Goal: Check status: Check status

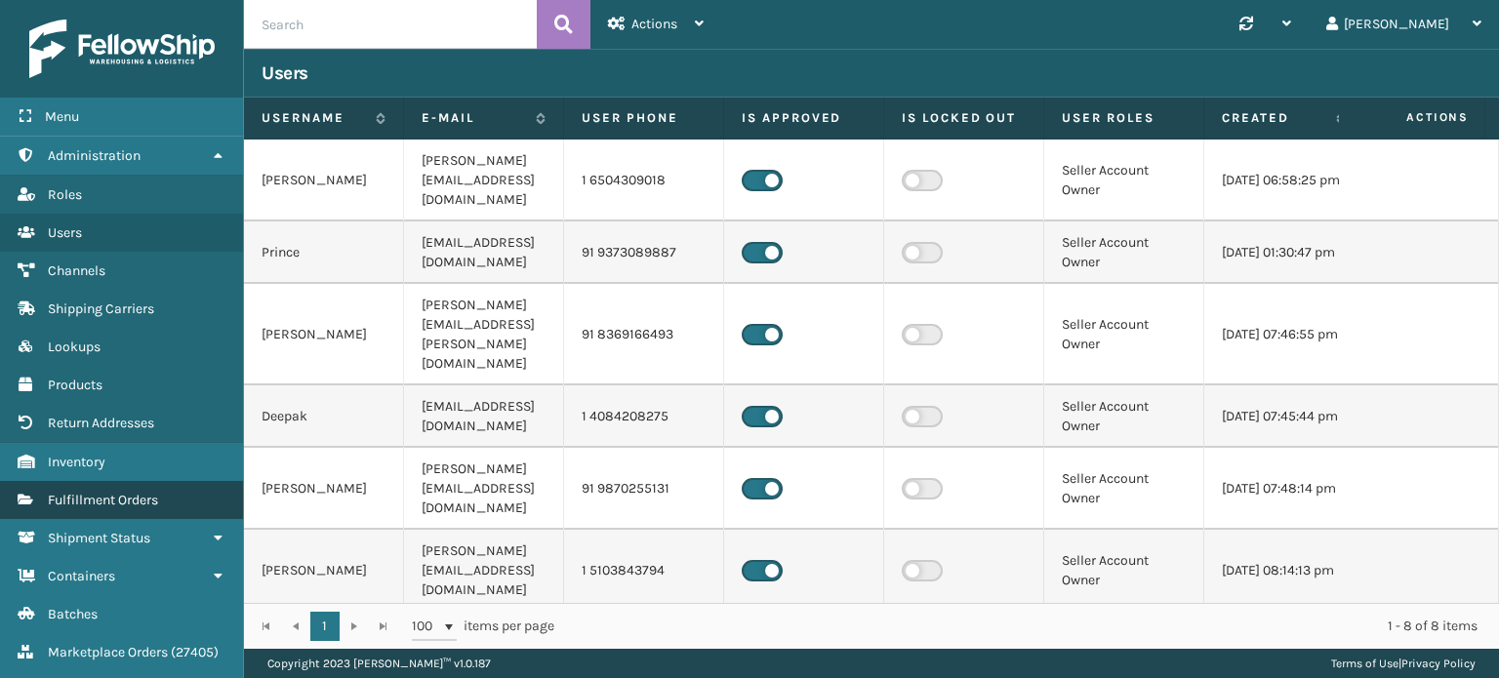
click at [121, 501] on span "Fulfillment Orders" at bounding box center [103, 500] width 110 height 17
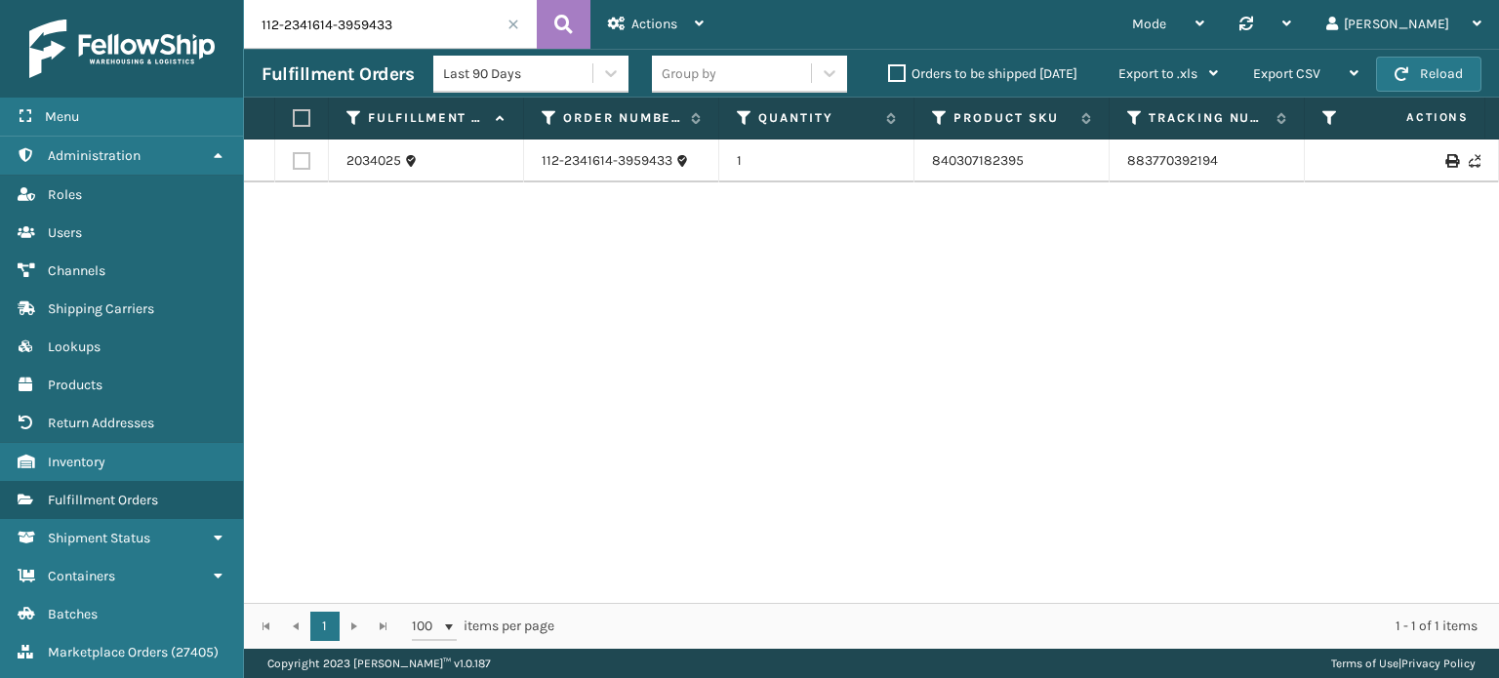
click at [516, 22] on span at bounding box center [514, 25] width 12 height 12
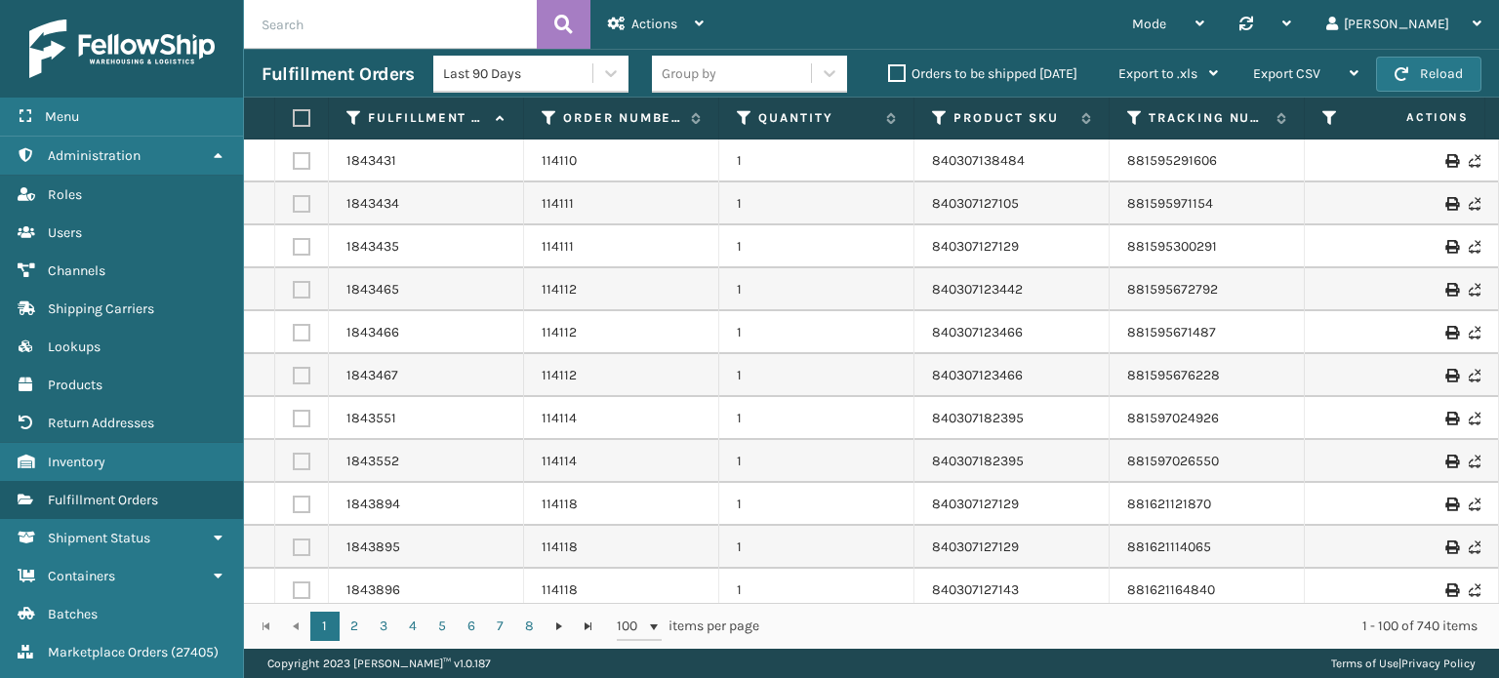
click at [379, 20] on input "text" at bounding box center [390, 24] width 293 height 49
paste input "116781"
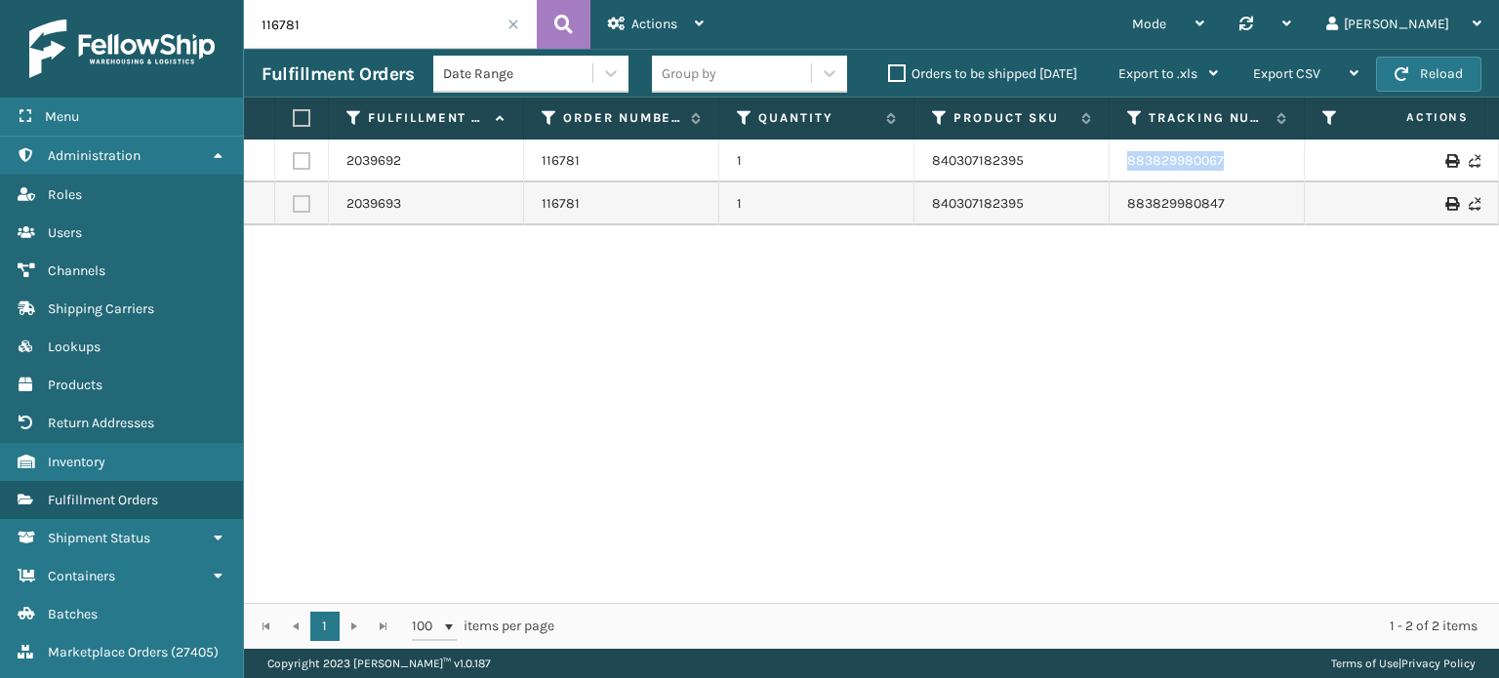
drag, startPoint x: 1241, startPoint y: 160, endPoint x: 1127, endPoint y: 158, distance: 114.2
click at [1127, 158] on td "883829980067" at bounding box center [1207, 161] width 195 height 43
copy link "883829980067"
click at [351, 1] on input "116781" at bounding box center [390, 24] width 293 height 49
paste input "8"
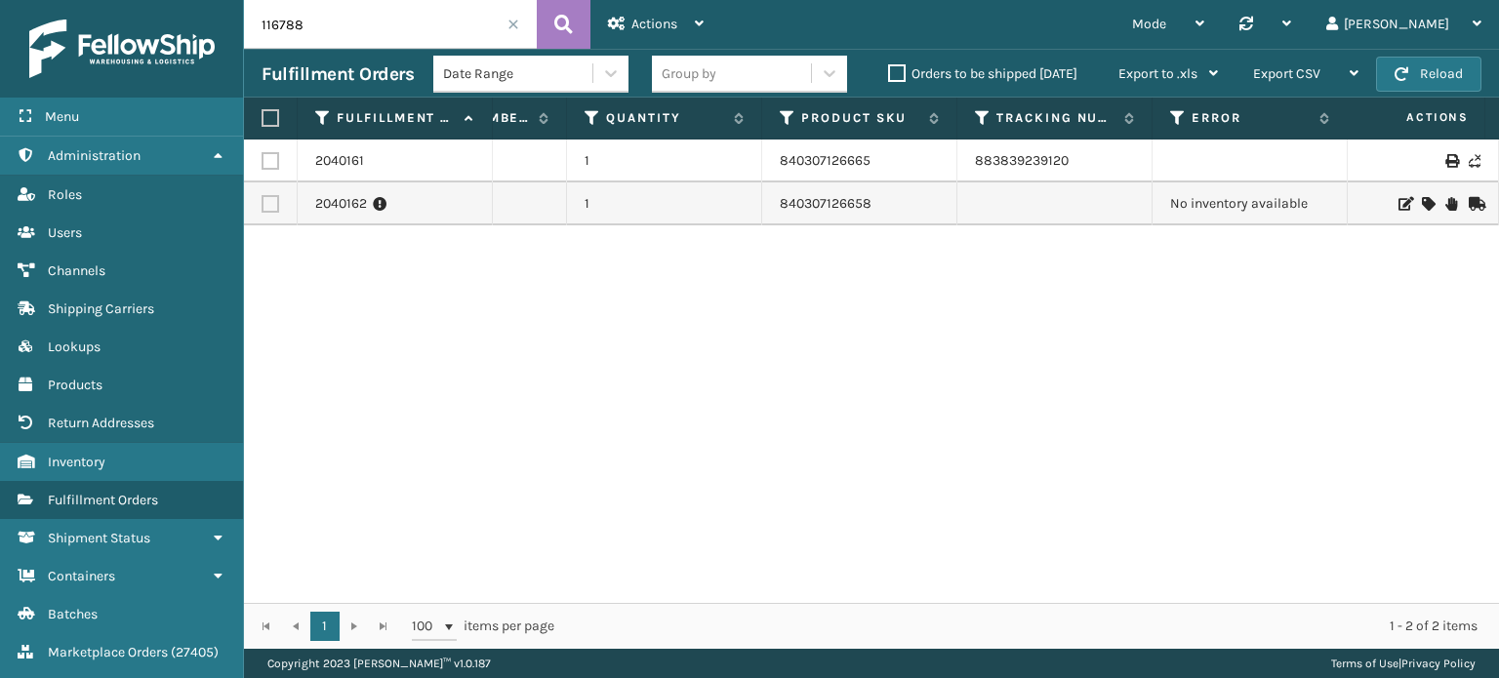
scroll to position [0, 163]
drag, startPoint x: 877, startPoint y: 218, endPoint x: 767, endPoint y: 222, distance: 110.4
click at [767, 222] on td "840307126658" at bounding box center [849, 204] width 195 height 43
copy link "840307126658"
click at [944, 330] on div "2040161 116788 1 840307126665 883839239120 Fellowship - East Exit [GEOGRAPHIC_D…" at bounding box center [871, 372] width 1255 height 464
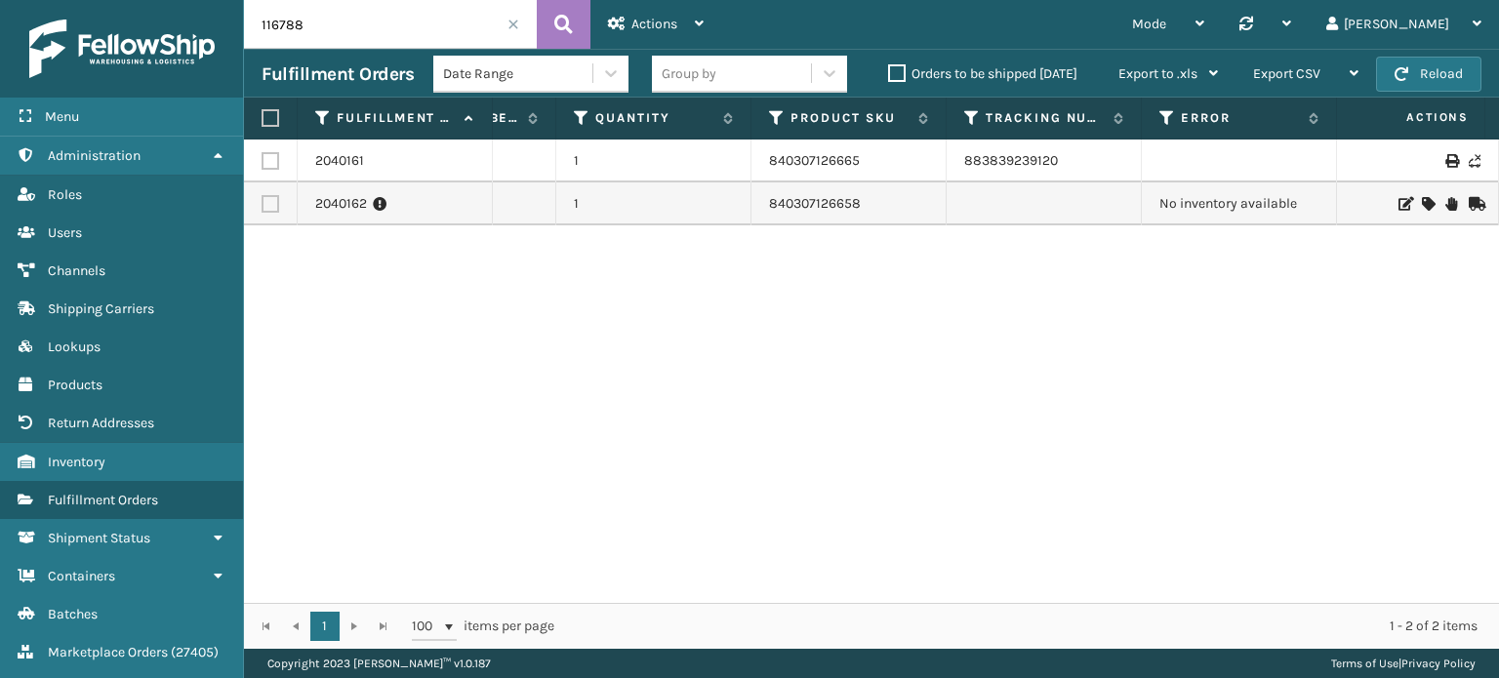
click at [331, 25] on input "116788" at bounding box center [390, 24] width 293 height 49
paste input "805"
type input "116805"
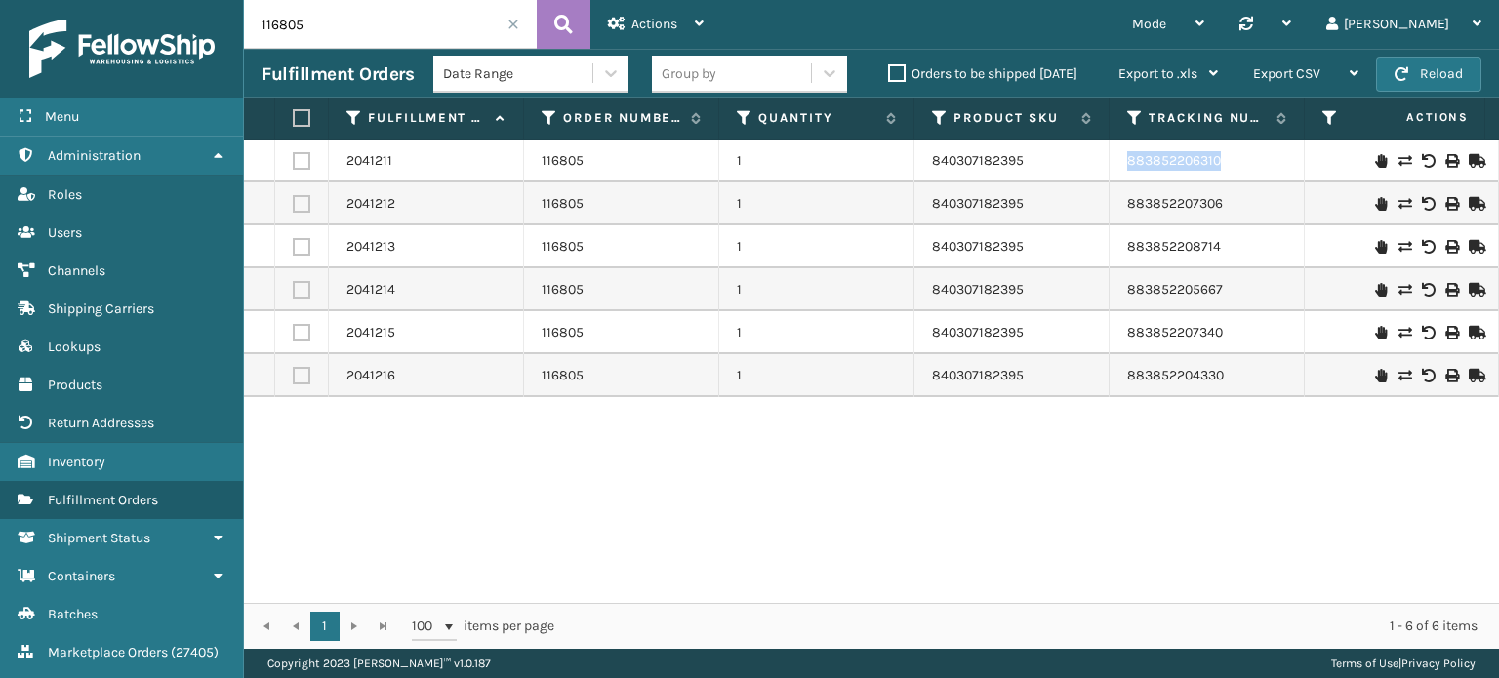
drag, startPoint x: 1238, startPoint y: 155, endPoint x: 1130, endPoint y: 162, distance: 107.6
click at [1130, 162] on td "883852206310" at bounding box center [1207, 161] width 195 height 43
copy link "883852206310"
click at [1172, 200] on link "883852207306" at bounding box center [1175, 203] width 96 height 17
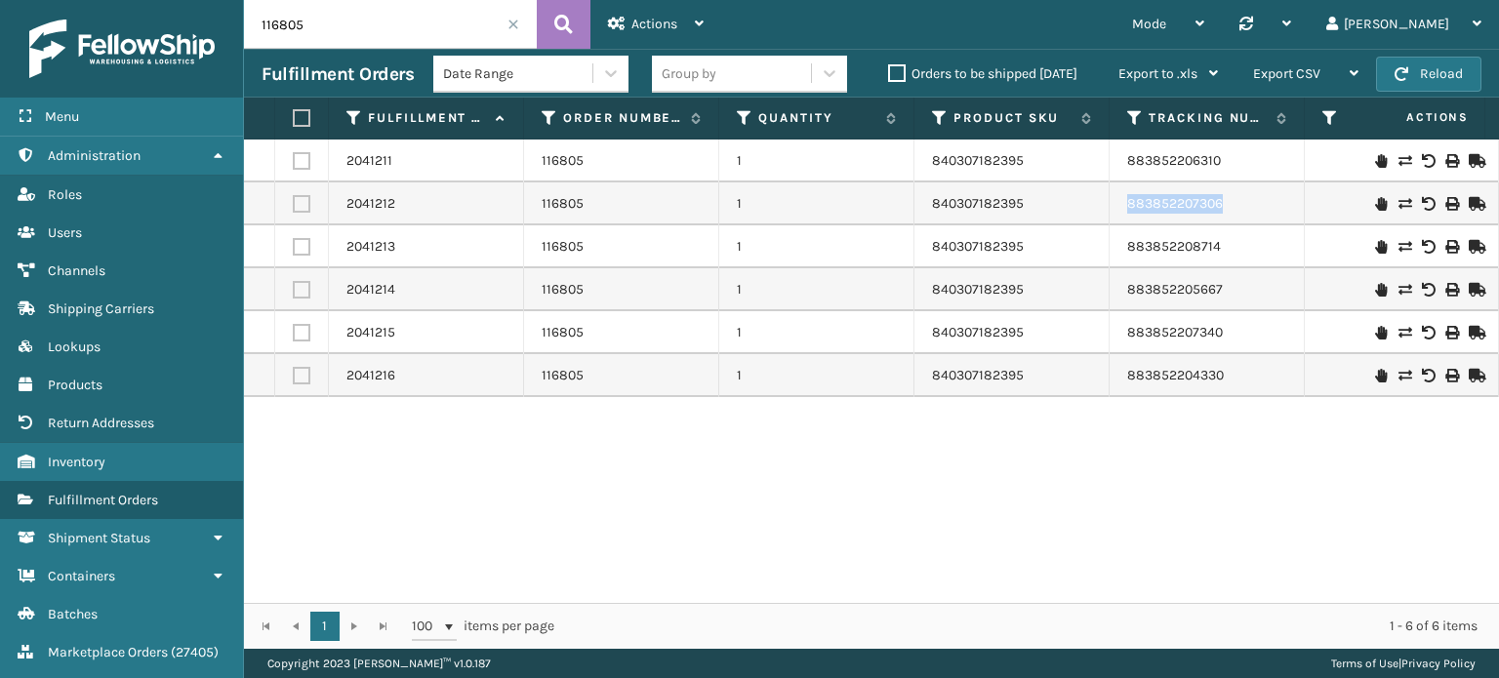
drag, startPoint x: 1240, startPoint y: 210, endPoint x: 1125, endPoint y: 212, distance: 115.2
click at [1125, 212] on td "883852207306" at bounding box center [1207, 204] width 195 height 43
copy link "883852207306"
drag, startPoint x: 1230, startPoint y: 247, endPoint x: 1131, endPoint y: 249, distance: 98.6
click at [1131, 249] on td "883852208714" at bounding box center [1207, 246] width 195 height 43
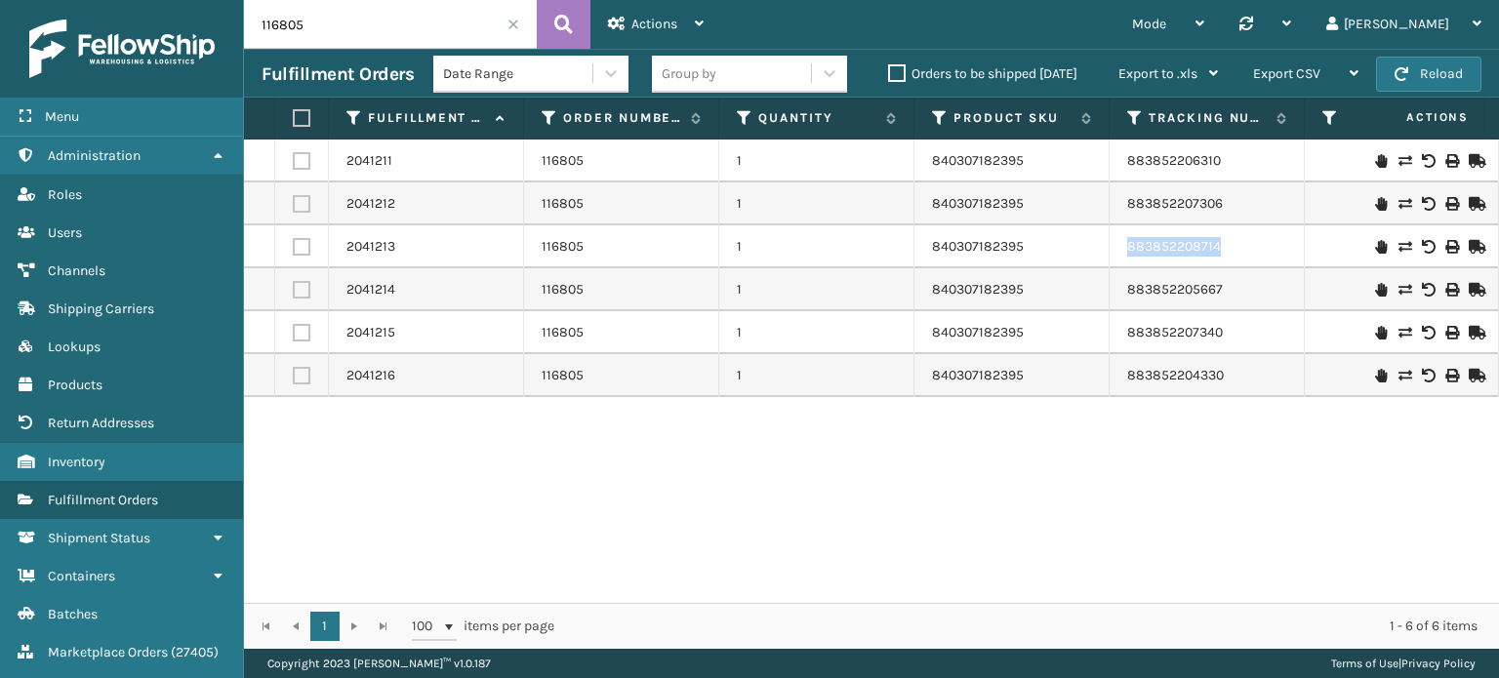
copy link "883852208714"
copy link "883852205667"
drag, startPoint x: 1233, startPoint y: 280, endPoint x: 1127, endPoint y: 297, distance: 106.7
click at [1127, 297] on td "883852205667" at bounding box center [1207, 289] width 195 height 43
drag, startPoint x: 1253, startPoint y: 338, endPoint x: 1123, endPoint y: 333, distance: 129.9
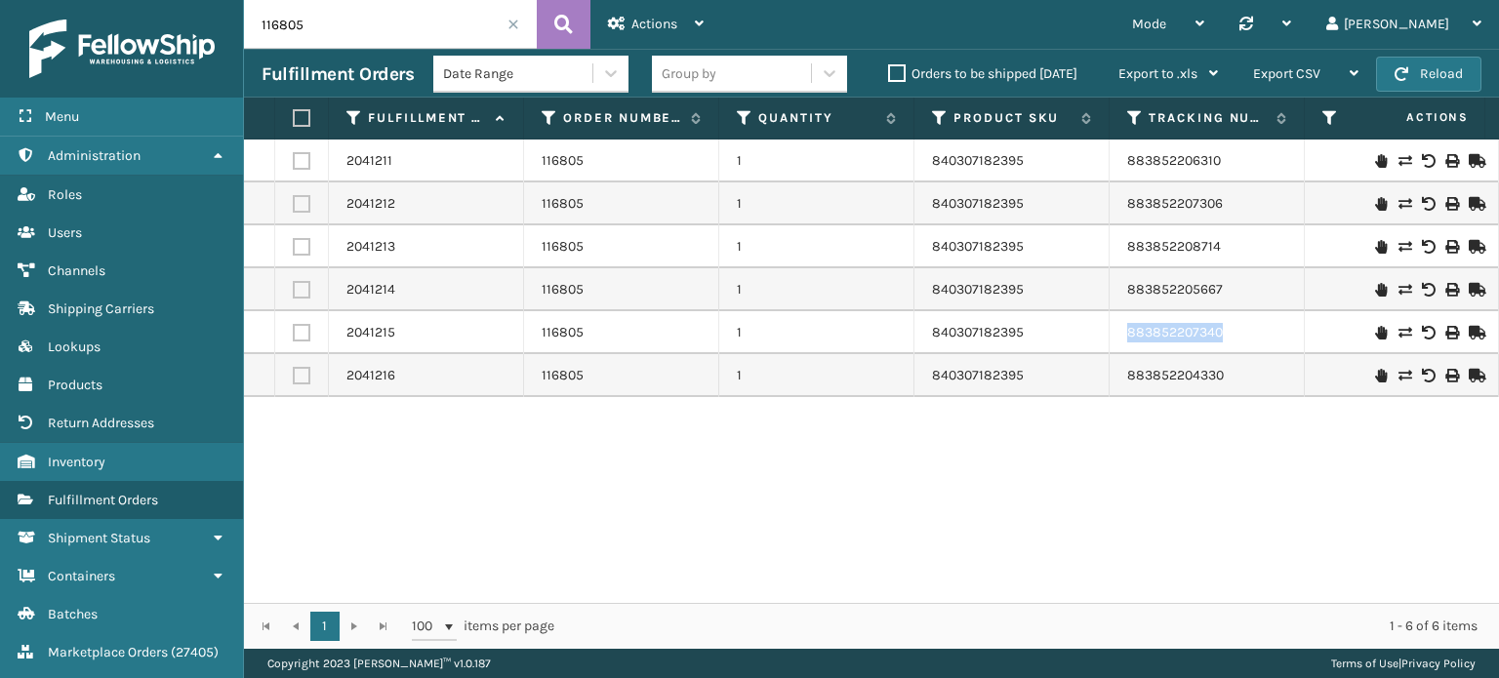
click at [1123, 333] on td "883852207340" at bounding box center [1207, 332] width 195 height 43
copy link "883852207340"
drag, startPoint x: 1236, startPoint y: 382, endPoint x: 1128, endPoint y: 390, distance: 107.7
click at [1128, 390] on td "883852204330" at bounding box center [1207, 375] width 195 height 43
copy link "883852204330"
